Goal: Task Accomplishment & Management: Use online tool/utility

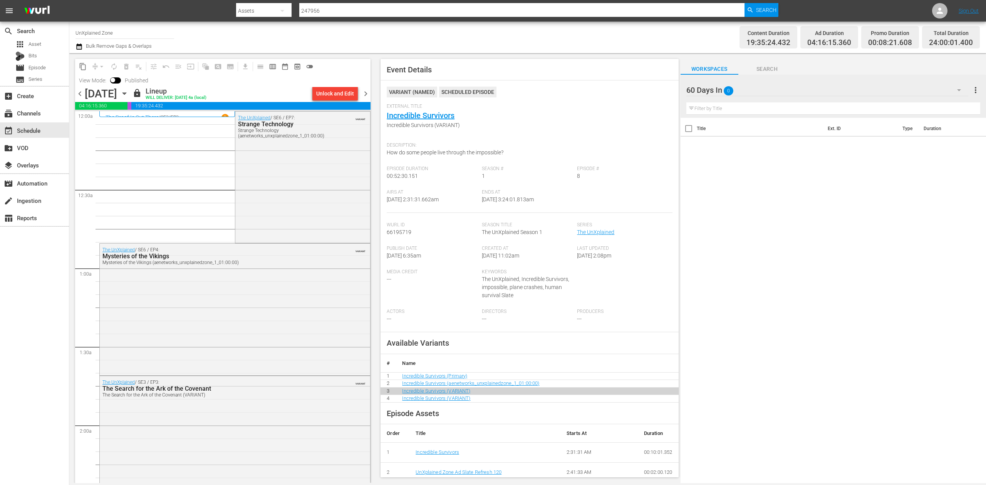
scroll to position [167, 0]
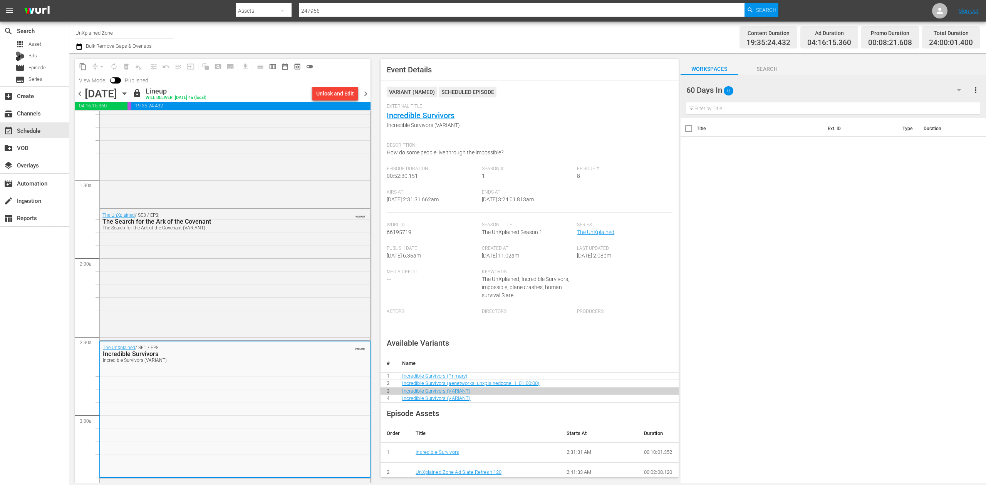
click at [141, 36] on input "UnXplained Zone" at bounding box center [124, 32] width 99 height 18
drag, startPoint x: 150, startPoint y: 34, endPoint x: 11, endPoint y: 8, distance: 141.3
click at [11, 8] on div "menu Search By Assets Search ID, Title, Description, Keywords, or Category 2479…" at bounding box center [493, 241] width 986 height 483
type input "perform"
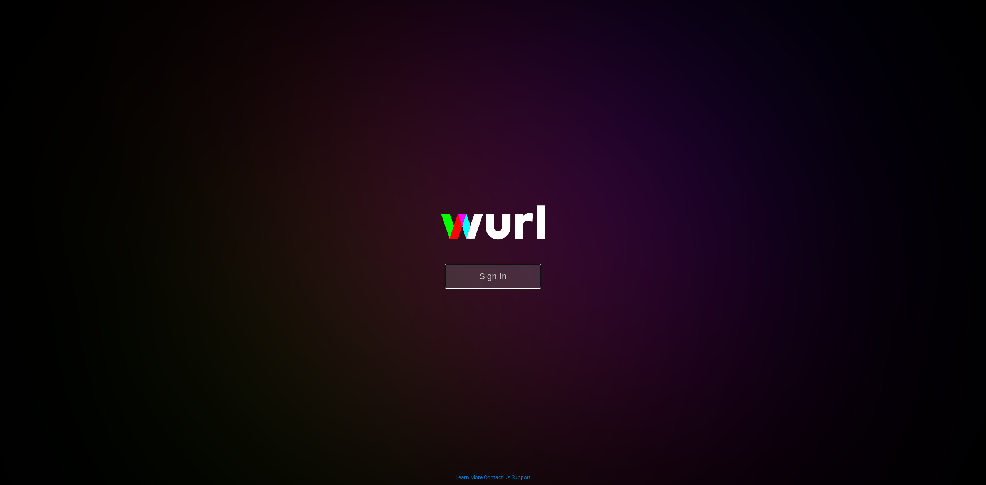
click at [506, 278] on button "Sign In" at bounding box center [493, 276] width 96 height 25
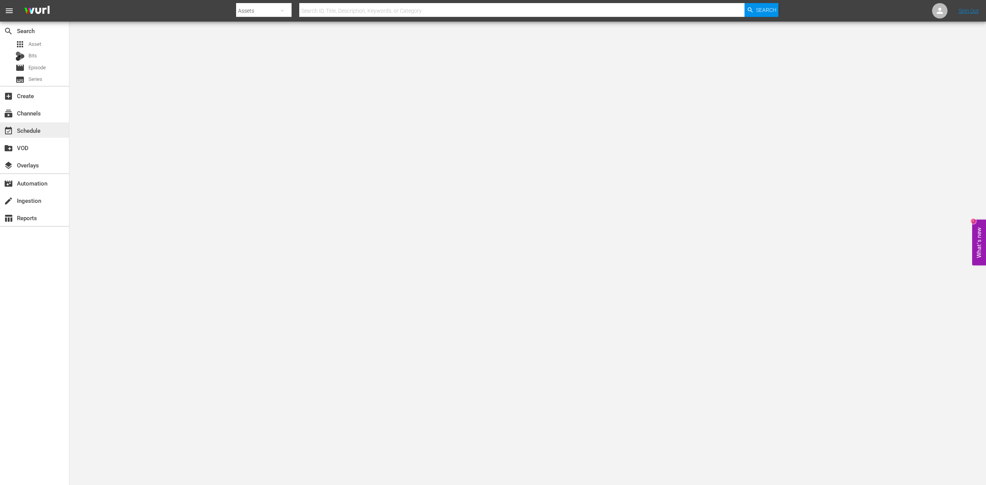
click at [47, 132] on div "event_available Schedule" at bounding box center [34, 129] width 69 height 15
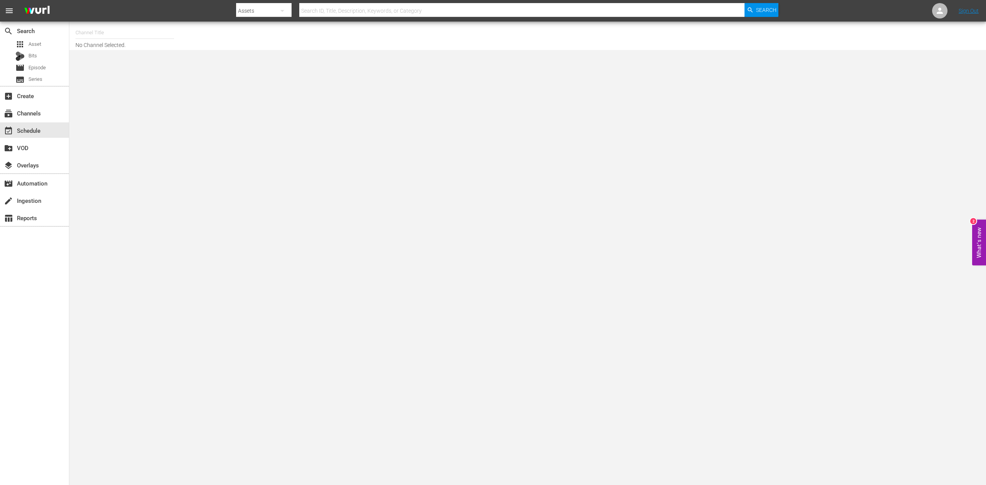
click at [138, 35] on input "text" at bounding box center [124, 32] width 99 height 18
click at [154, 53] on div "Pawn Stars (1636 - aenetworks_pawnstars_1)" at bounding box center [181, 54] width 199 height 18
type input "Pawn Stars (1636 - aenetworks_pawnstars_1)"
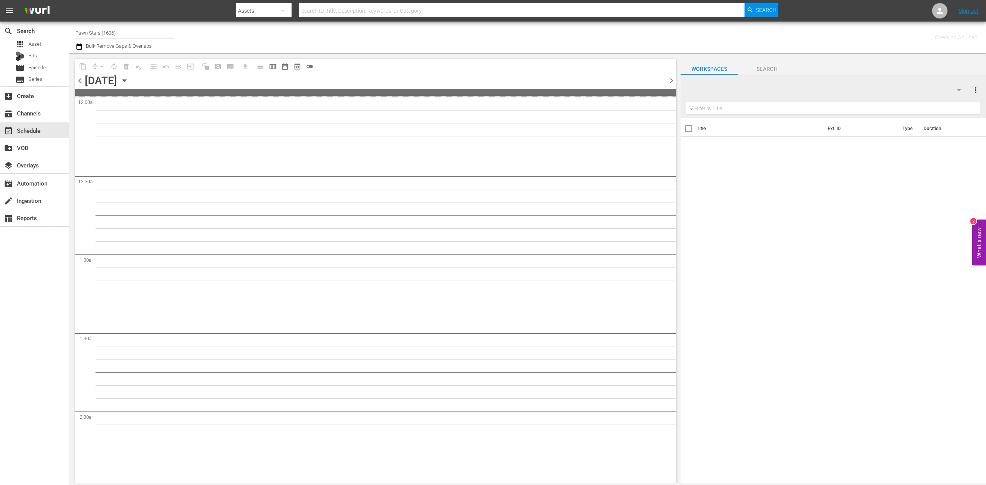
click at [139, 32] on input "Pawn Stars (1636)" at bounding box center [124, 32] width 99 height 18
drag, startPoint x: 133, startPoint y: 35, endPoint x: -6, endPoint y: 19, distance: 140.0
click at [0, 19] on html "menu Search By Assets Search ID, Title, Description, Keywords, or Category Sear…" at bounding box center [493, 242] width 986 height 485
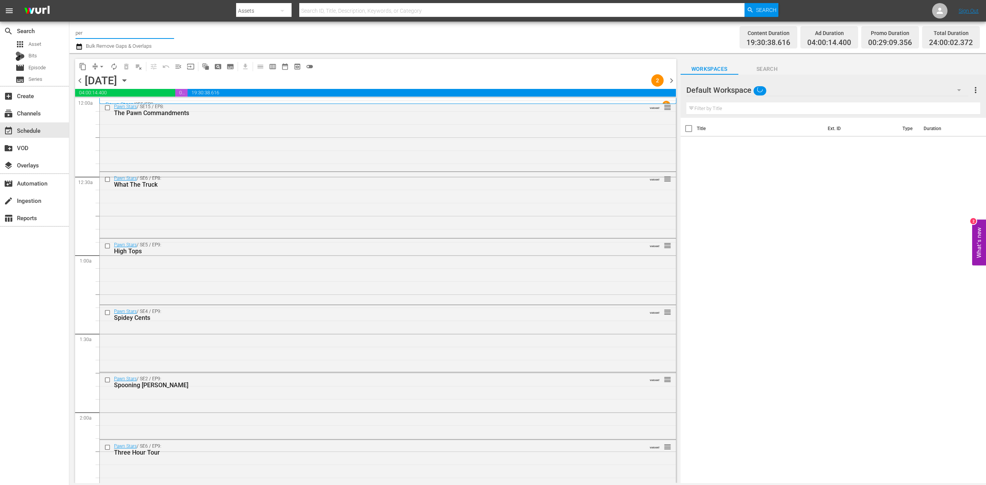
click at [102, 33] on input "per" at bounding box center [124, 32] width 99 height 18
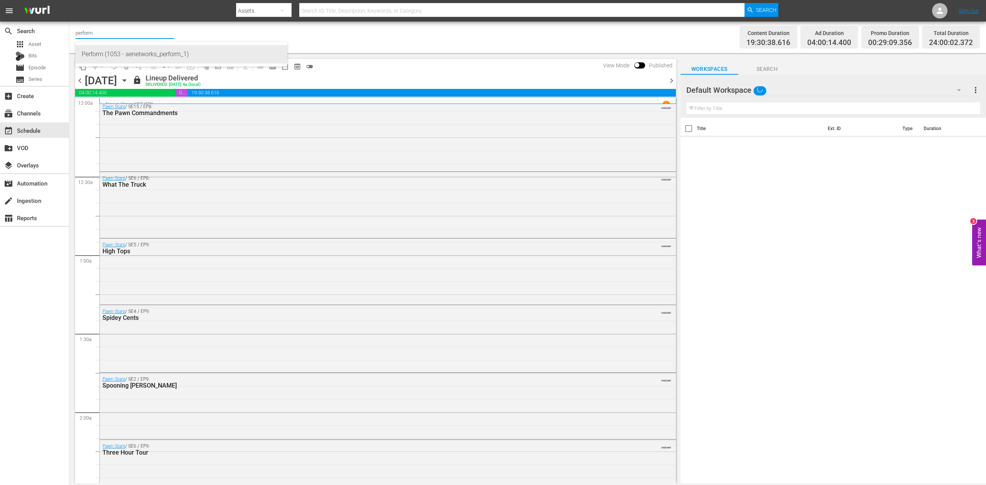
click at [110, 54] on div "Perform (1053 - aenetworks_perform_1)" at bounding box center [181, 54] width 199 height 18
type input "Perform (1053 - aenetworks_perform_1)"
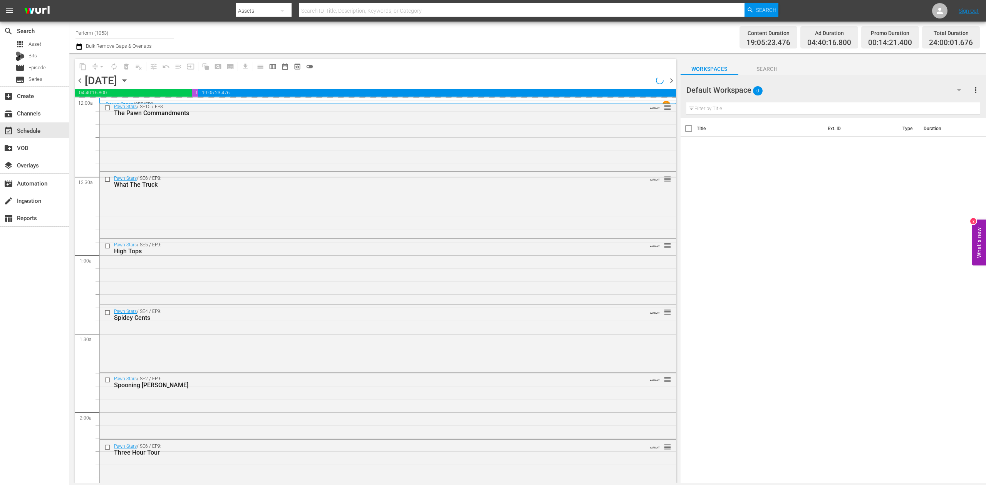
click at [129, 82] on icon "button" at bounding box center [124, 80] width 8 height 8
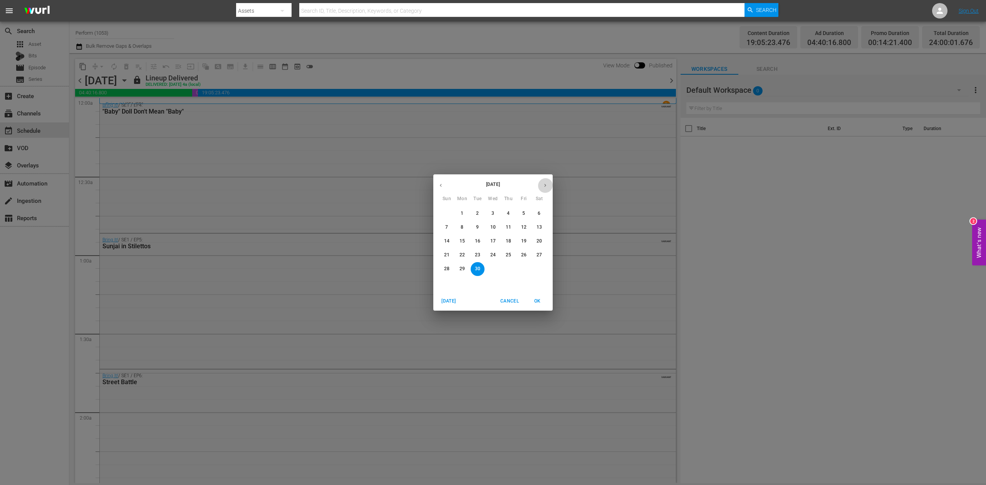
click at [547, 184] on icon "button" at bounding box center [545, 186] width 6 height 6
click at [527, 241] on span "17" at bounding box center [524, 241] width 14 height 7
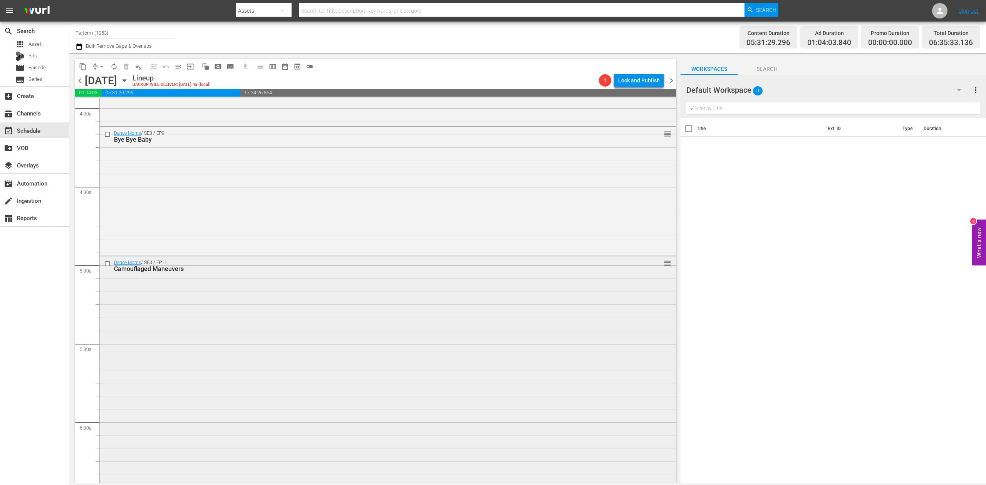
scroll to position [616, 0]
click at [22, 339] on div "search Search apps Asset Bits movie Episode subtitles Series add_box Create sub…" at bounding box center [34, 264] width 69 height 485
click at [139, 68] on span "playlist_remove_outlined" at bounding box center [139, 67] width 8 height 8
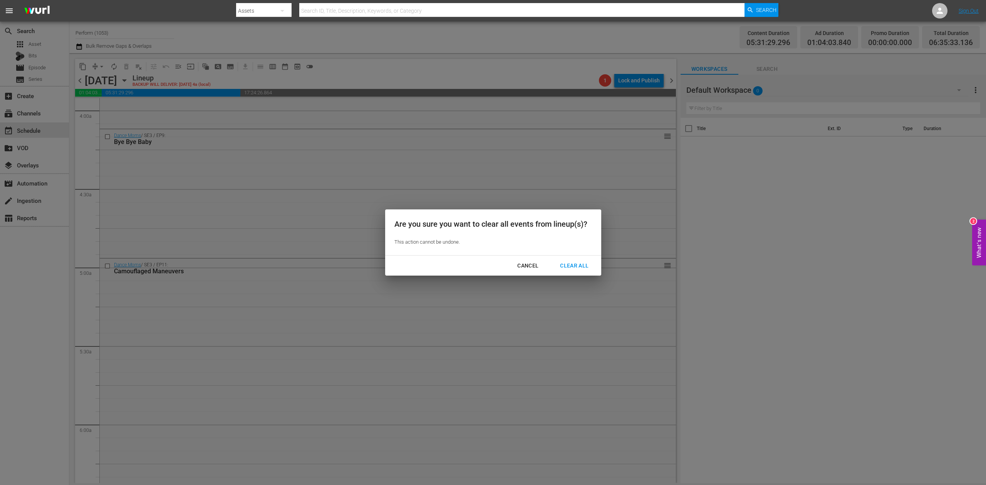
click at [579, 267] on div "Clear All" at bounding box center [574, 266] width 41 height 10
